Goal: Find specific page/section: Find specific page/section

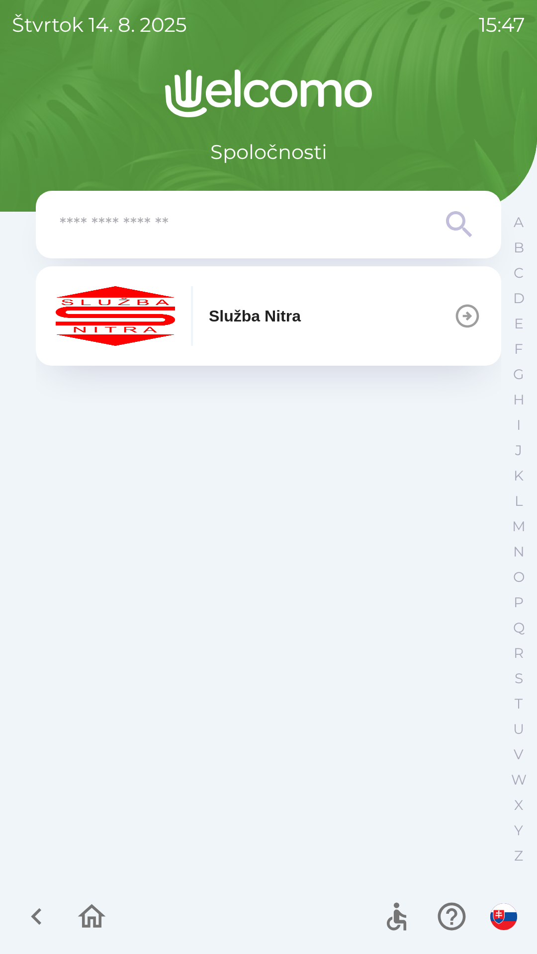
click at [349, 317] on button "Služba Nitra" at bounding box center [268, 315] width 465 height 99
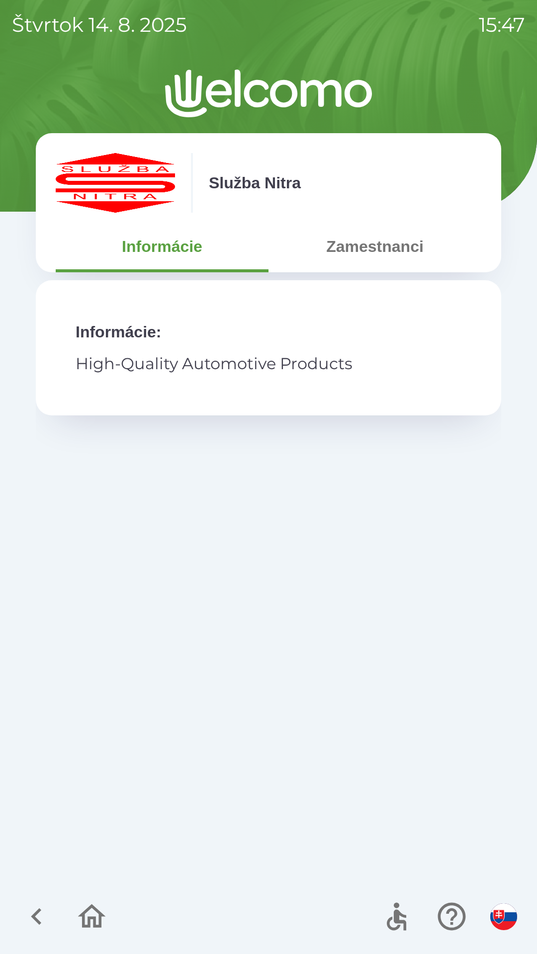
click at [383, 255] on button "Zamestnanci" at bounding box center [374, 247] width 213 height 36
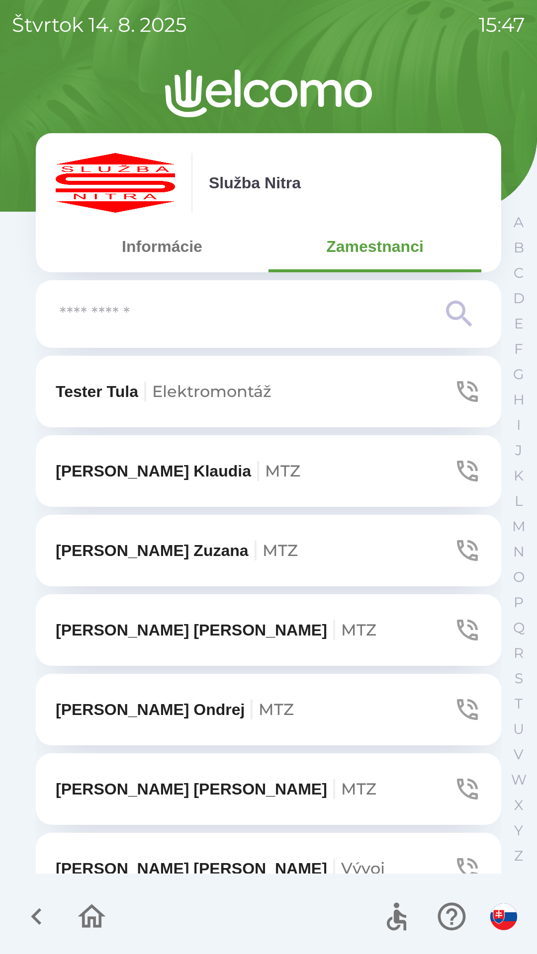
click at [275, 315] on input "text" at bounding box center [249, 314] width 378 height 27
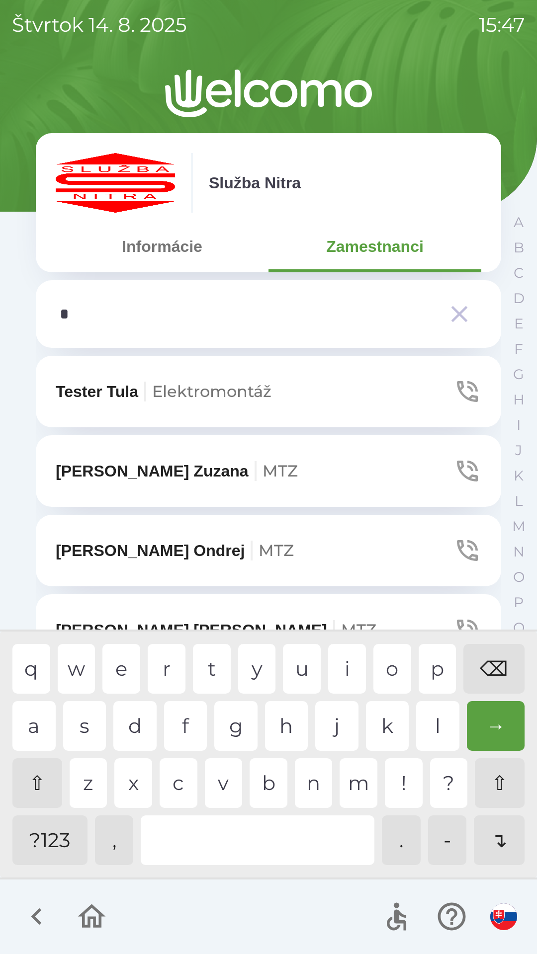
click at [89, 732] on div "s" at bounding box center [84, 726] width 43 height 50
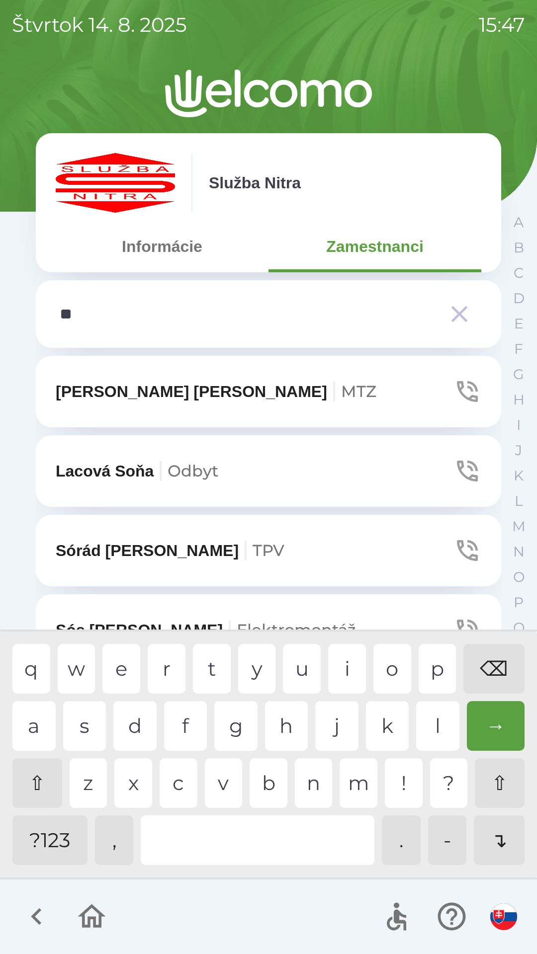
click at [395, 670] on div "o" at bounding box center [392, 669] width 38 height 50
type input "***"
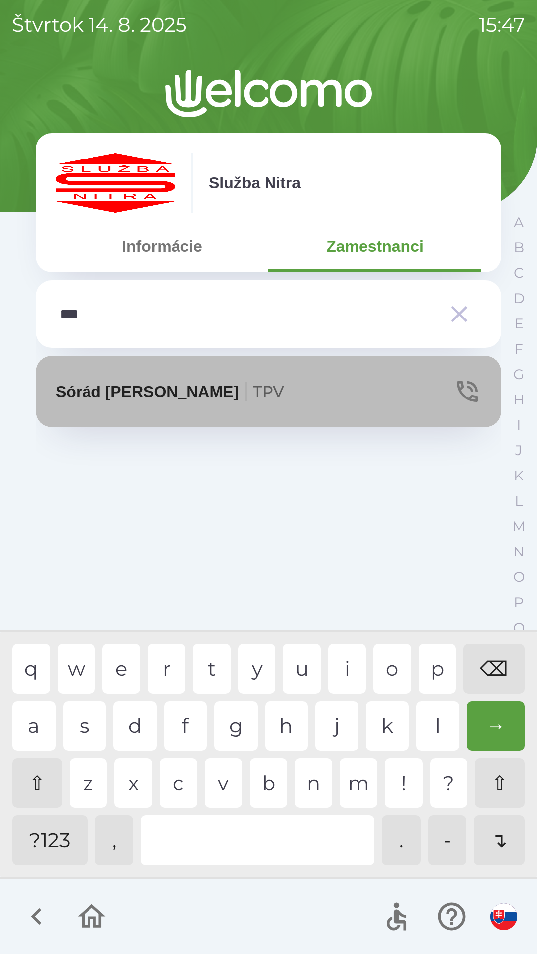
click at [472, 385] on icon "button" at bounding box center [467, 391] width 21 height 21
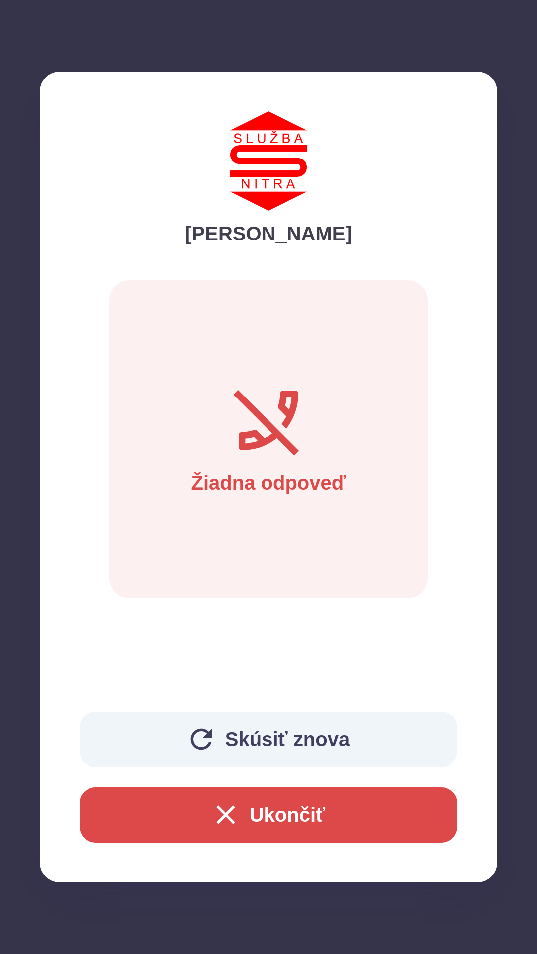
click at [292, 733] on button "Skúsiť znova" at bounding box center [269, 740] width 378 height 56
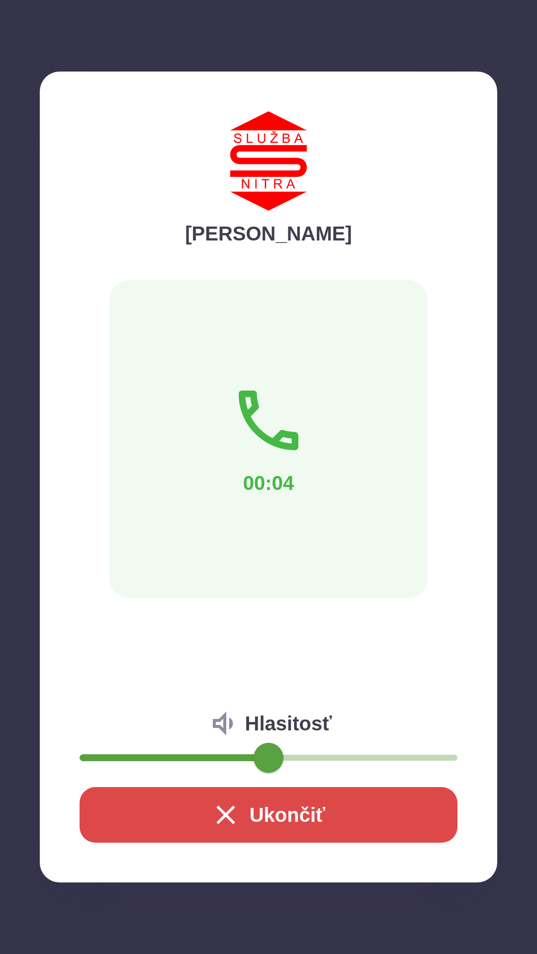
click at [263, 820] on button "Ukončiť" at bounding box center [269, 815] width 378 height 56
